Goal: Use online tool/utility: Utilize a website feature to perform a specific function

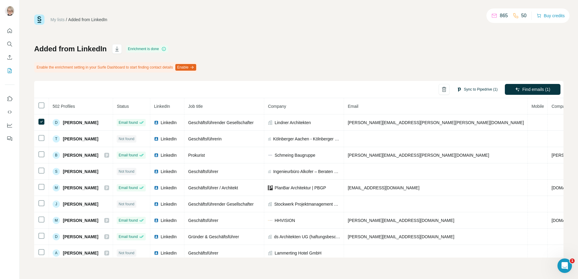
click at [476, 90] on button "Sync to Pipedrive (1)" at bounding box center [476, 89] width 49 height 9
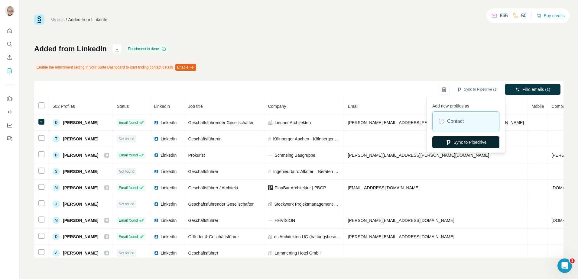
click at [463, 141] on button "Sync to Pipedrive" at bounding box center [465, 142] width 67 height 12
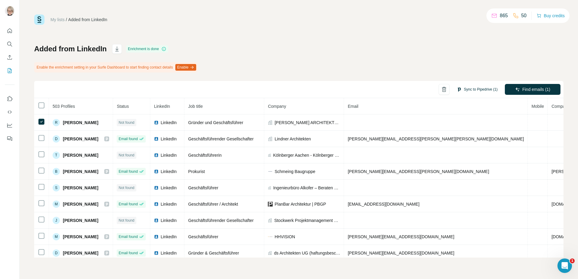
click at [477, 89] on button "Sync to Pipedrive (1)" at bounding box center [476, 89] width 49 height 9
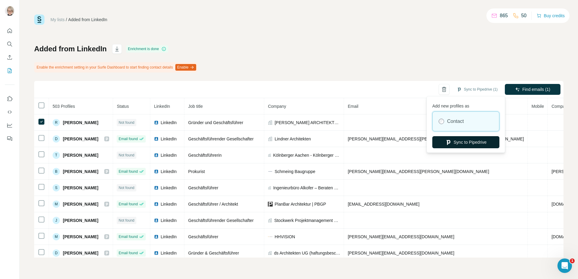
click at [460, 140] on button "Sync to Pipedrive" at bounding box center [465, 142] width 67 height 12
